Goal: Task Accomplishment & Management: Use online tool/utility

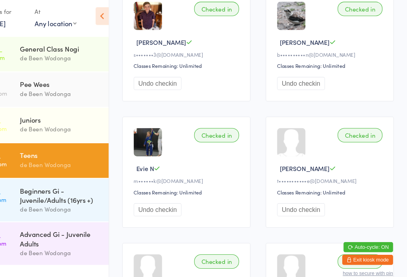
click at [64, 197] on div "de Been Wodonga" at bounding box center [81, 201] width 77 height 9
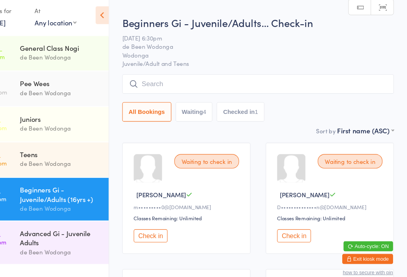
click at [150, 225] on button "Check in" at bounding box center [166, 227] width 32 height 12
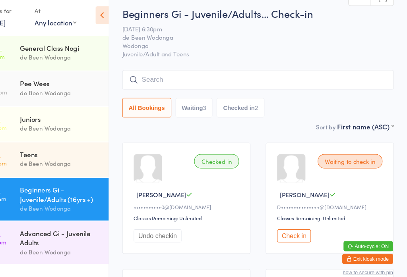
click at [285, 221] on button "Check in" at bounding box center [301, 227] width 32 height 12
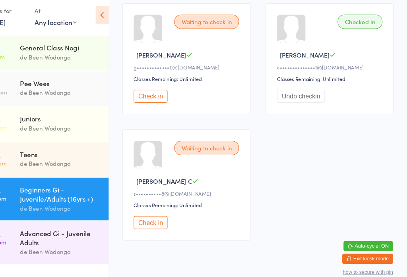
scroll to position [250, 0]
click at [46, 226] on div "Advanced Gi - Juvenile Adults" at bounding box center [81, 228] width 77 height 17
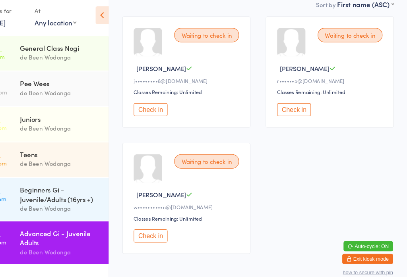
scroll to position [124, 0]
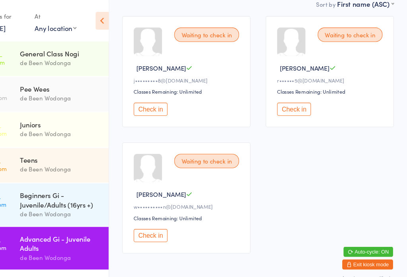
click at [150, 107] on button "Check in" at bounding box center [166, 102] width 32 height 12
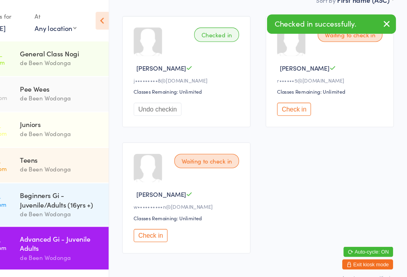
click at [43, 193] on div "Beginners Gi - Juvenile/Adults (16yrs +)" at bounding box center [81, 187] width 77 height 17
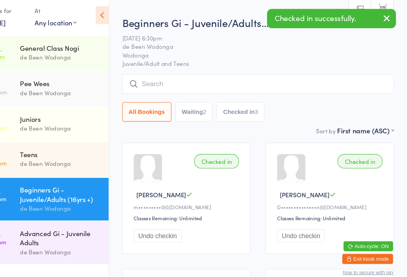
click at [140, 83] on input "search" at bounding box center [266, 84] width 255 height 18
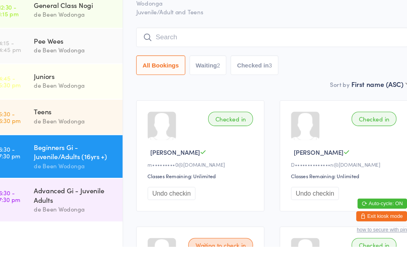
scroll to position [60, 0]
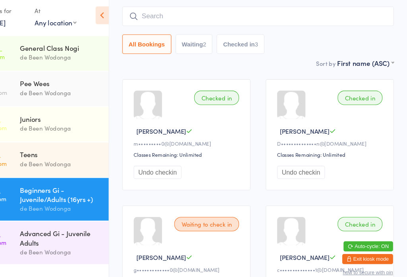
click at [173, 65] on div "Sort by First name (ASC) First name (ASC) First name (DESC) Last name (ASC) Las…" at bounding box center [266, 64] width 255 height 9
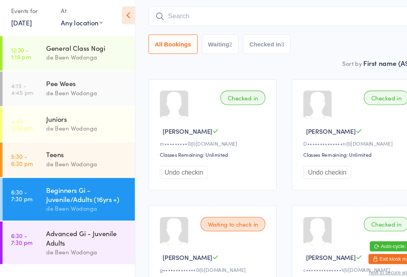
click at [214, 13] on input "search" at bounding box center [266, 20] width 255 height 18
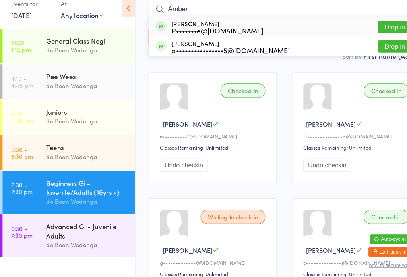
type input "Amber"
click at [365, 50] on button "Drop in" at bounding box center [371, 56] width 32 height 12
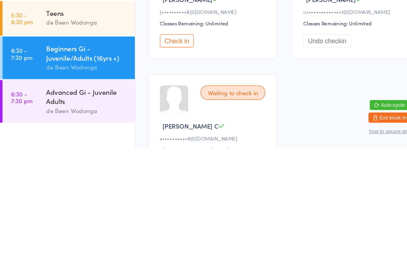
click at [170, 170] on button "Check in" at bounding box center [166, 176] width 32 height 12
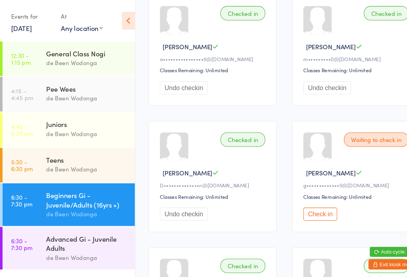
scroll to position [126, 0]
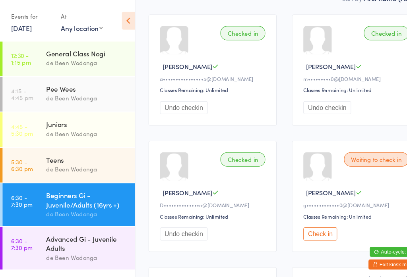
click at [79, 235] on div "Advanced Gi - Juvenile Adults" at bounding box center [81, 228] width 77 height 17
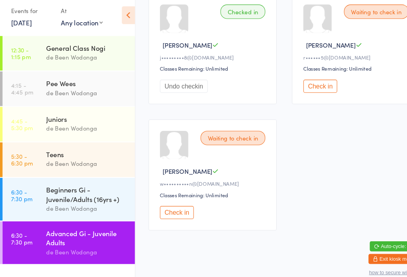
scroll to position [148, 0]
click at [173, 199] on button "Check in" at bounding box center [166, 205] width 32 height 12
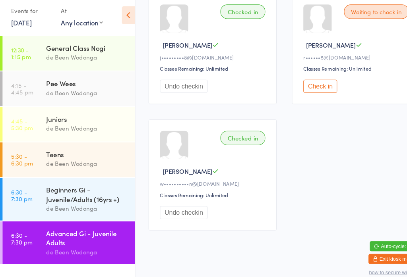
click at [302, 80] on button "Check in" at bounding box center [301, 86] width 32 height 12
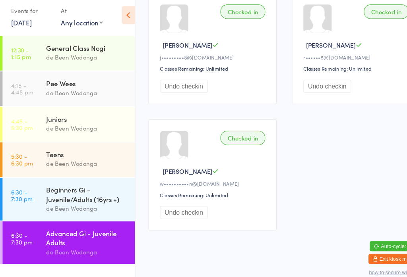
click at [80, 191] on div "Beginners Gi - Juvenile/Adults (16yrs +)" at bounding box center [81, 187] width 77 height 17
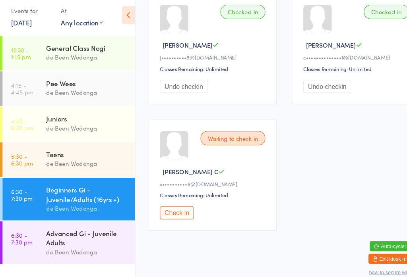
click at [165, 209] on button "Check in" at bounding box center [166, 205] width 32 height 12
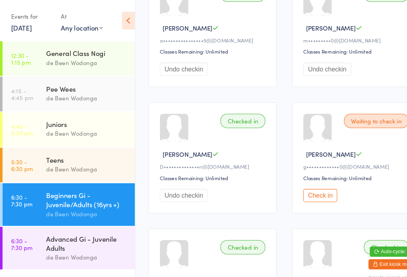
scroll to position [158, 0]
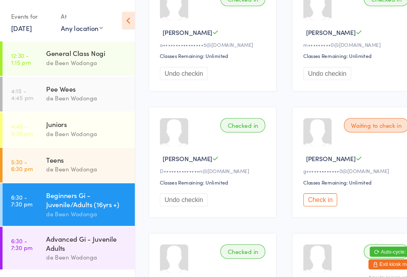
click at [301, 194] on button "Check in" at bounding box center [301, 188] width 32 height 12
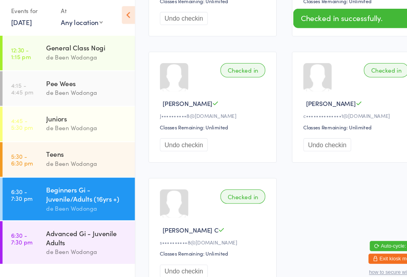
scroll to position [323, 0]
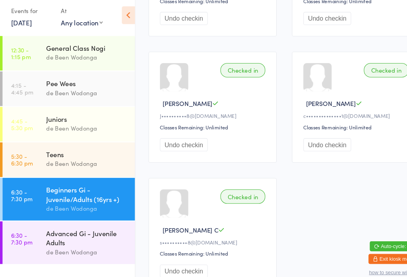
click at [52, 230] on div "Advanced Gi - Juvenile Adults" at bounding box center [81, 228] width 77 height 17
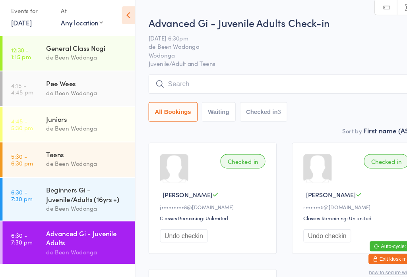
click at [196, 75] on input "search" at bounding box center [266, 84] width 255 height 18
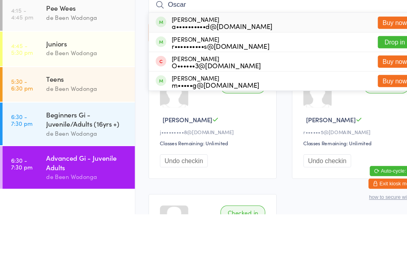
type input "Oscar"
click at [365, 110] on button "Drop in" at bounding box center [371, 116] width 32 height 12
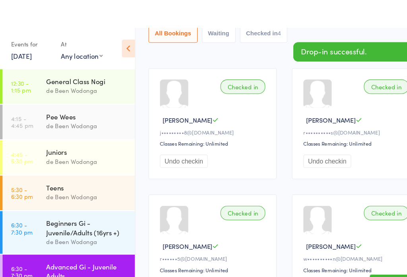
scroll to position [148, 0]
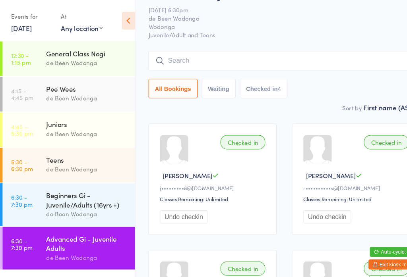
click at [332, 56] on input "search" at bounding box center [266, 57] width 255 height 18
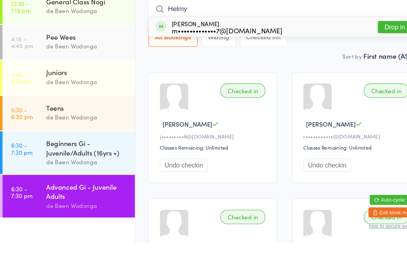
type input "Helmy"
click at [371, 69] on button "Drop in" at bounding box center [371, 75] width 32 height 12
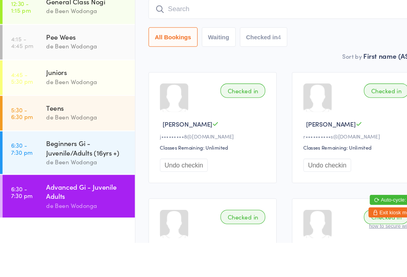
scroll to position [55, 0]
